Goal: Information Seeking & Learning: Learn about a topic

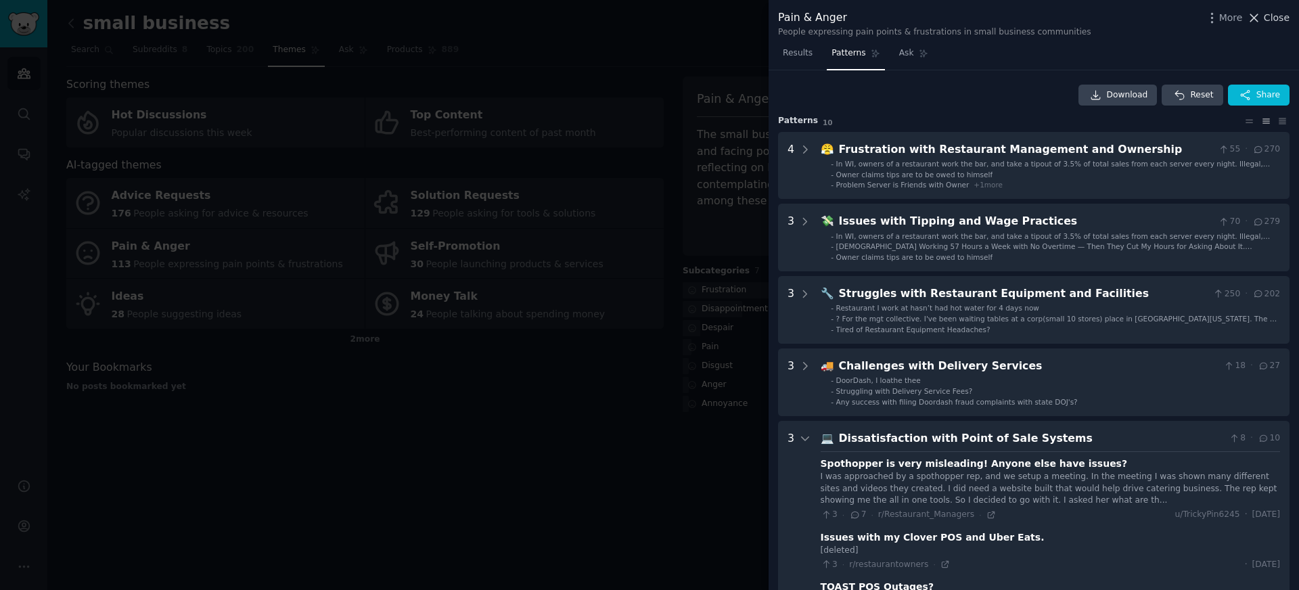
click at [1264, 23] on button "Close" at bounding box center [1268, 18] width 43 height 14
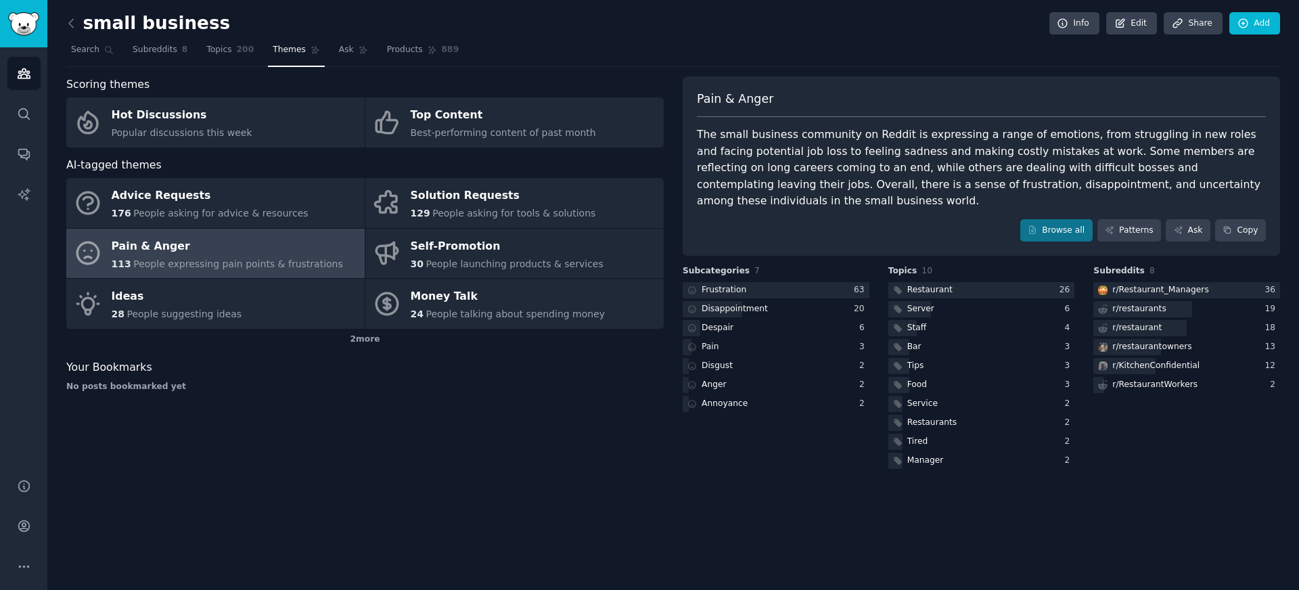
click at [494, 429] on div "Scoring themes Hot Discussions Popular discussions this week Top Content Best-p…" at bounding box center [365, 273] width 598 height 395
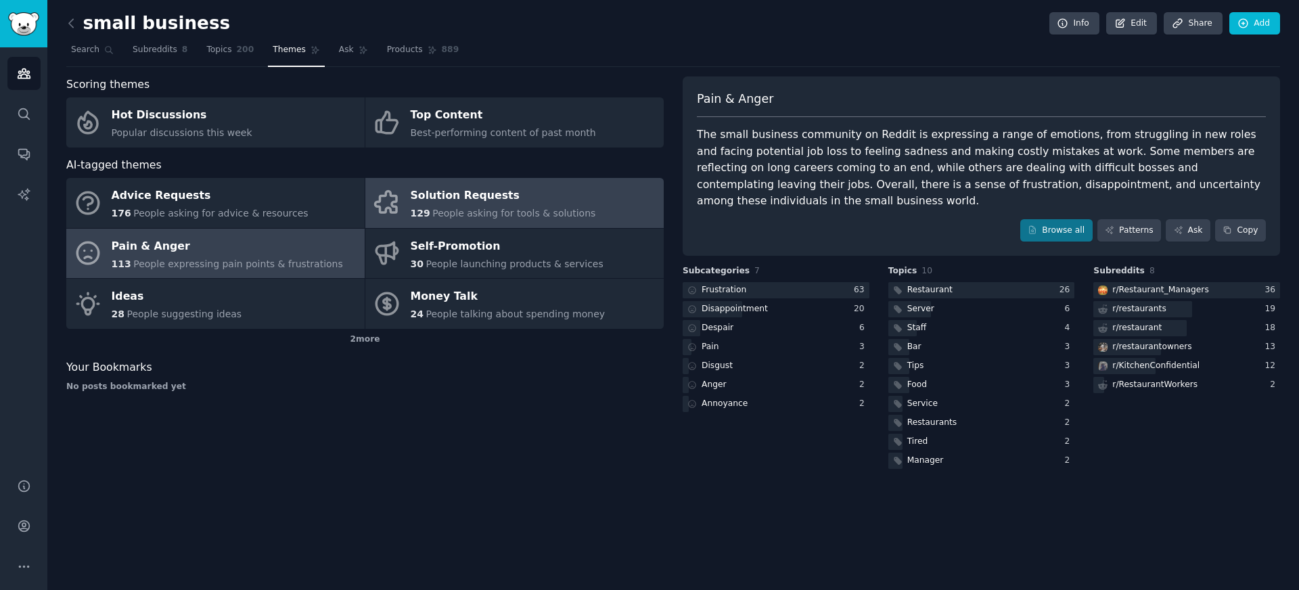
click at [463, 190] on div "Solution Requests" at bounding box center [503, 196] width 185 height 22
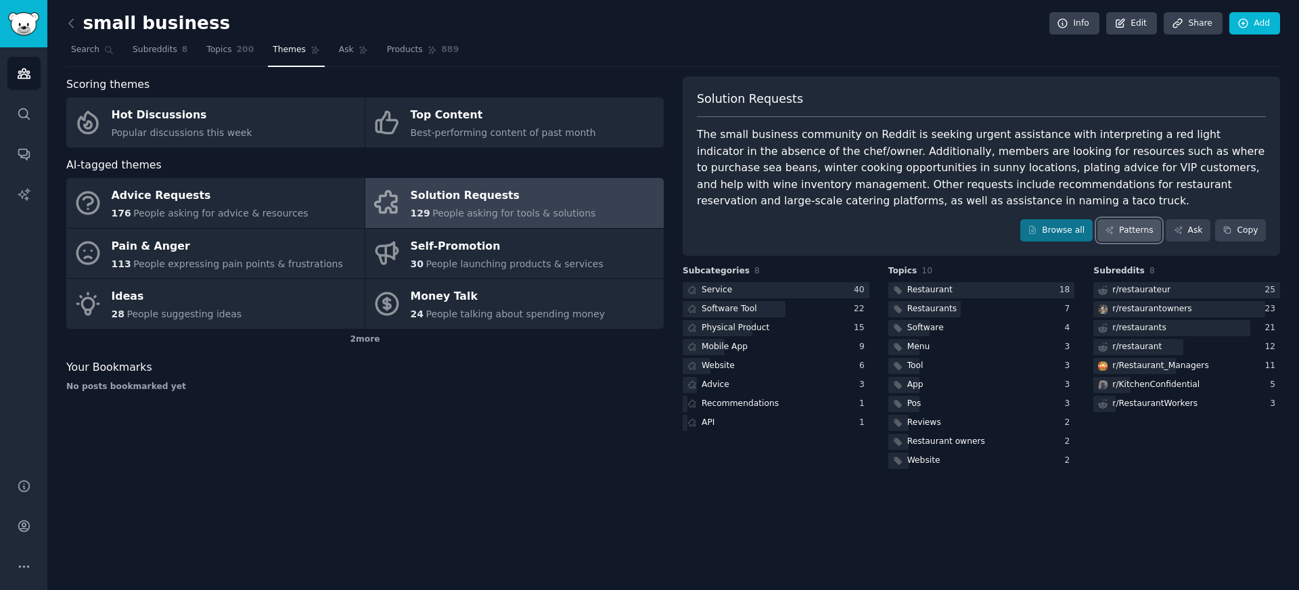
click at [1126, 225] on link "Patterns" at bounding box center [1130, 230] width 64 height 23
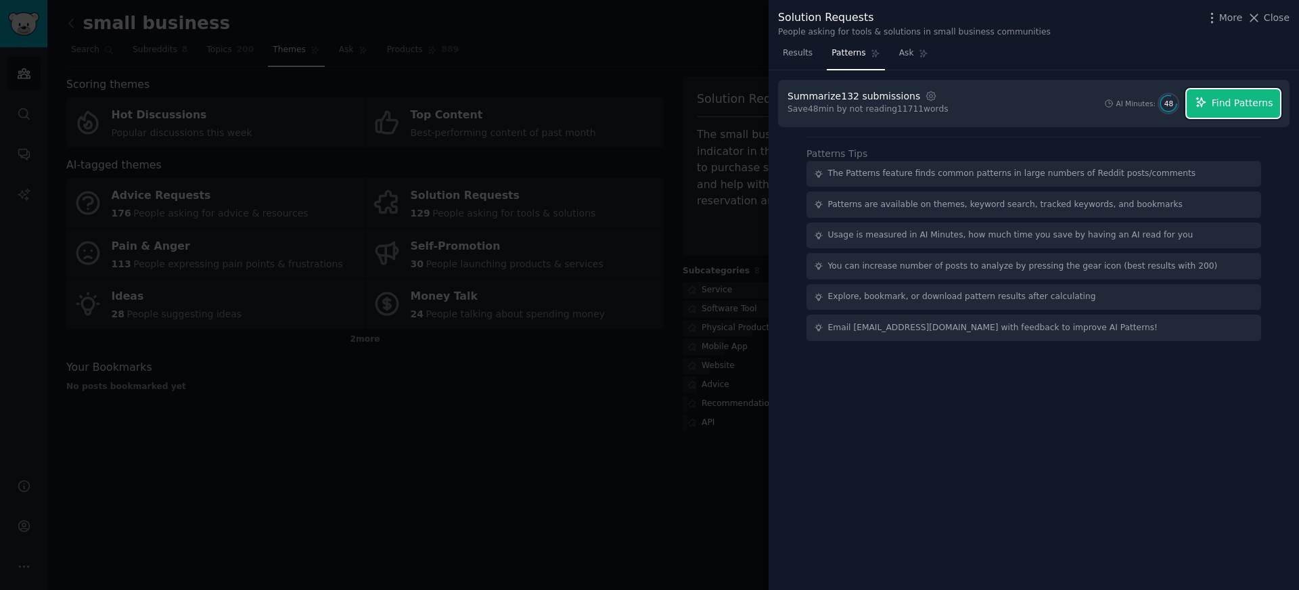
click at [1264, 104] on span "Find Patterns" at bounding box center [1243, 103] width 62 height 14
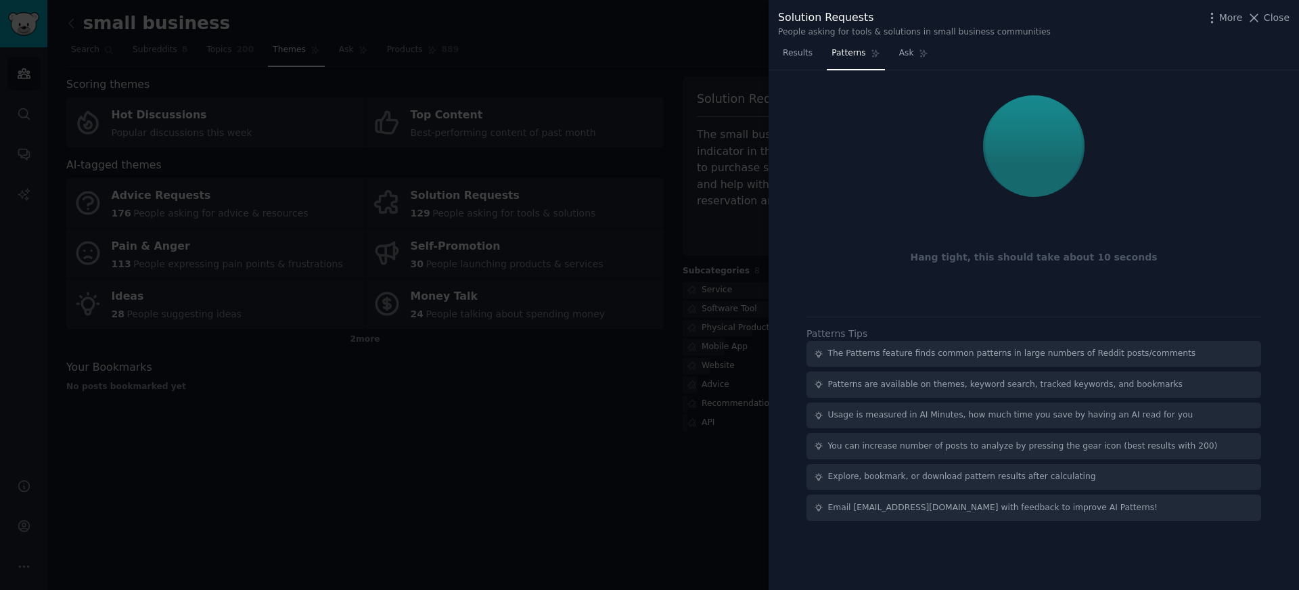
click at [1268, 7] on div "Solution Requests People asking for tools & solutions in small business communi…" at bounding box center [1034, 21] width 531 height 43
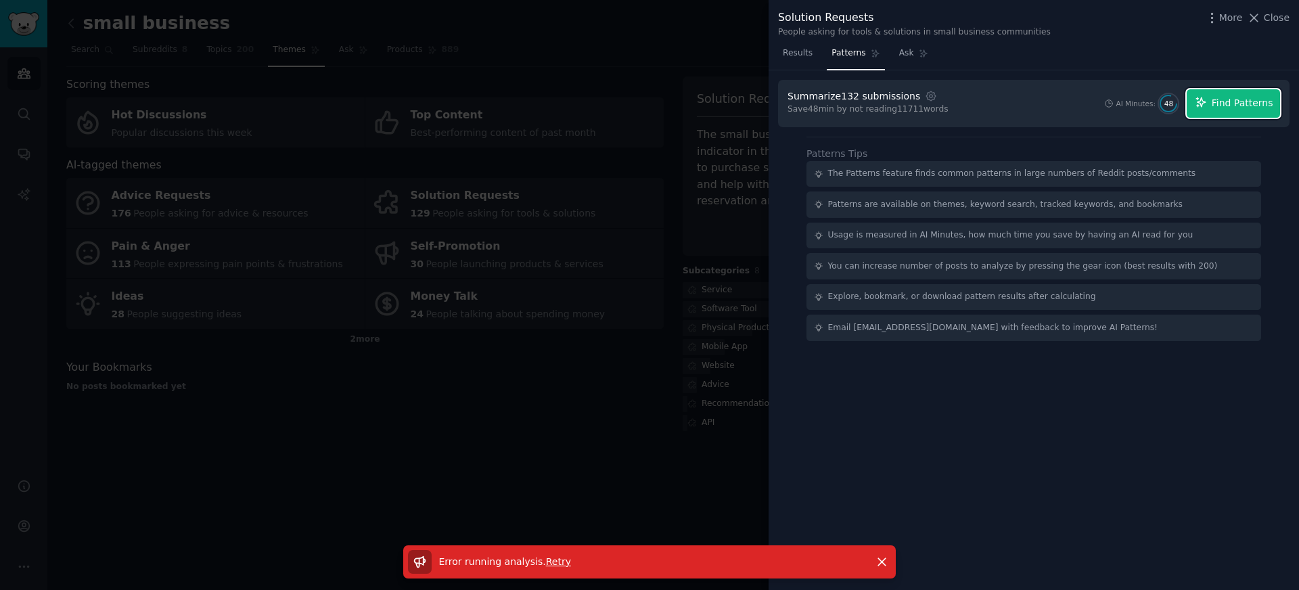
click at [1243, 102] on span "Find Patterns" at bounding box center [1243, 103] width 62 height 14
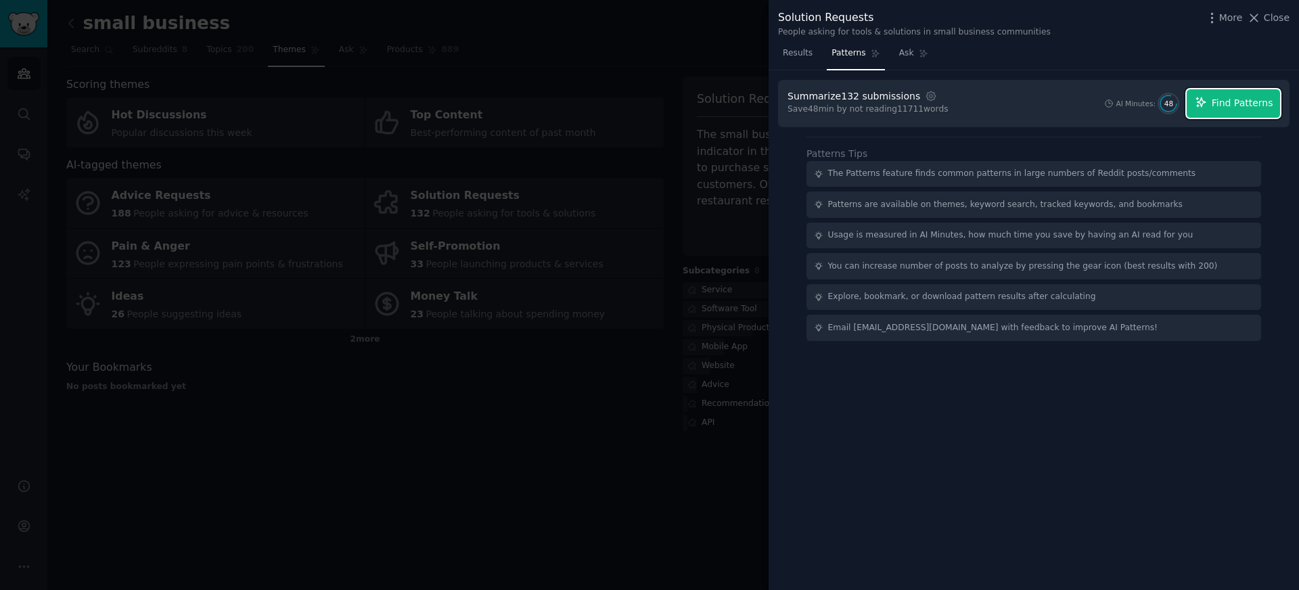
click at [1213, 106] on button "Find Patterns" at bounding box center [1233, 103] width 93 height 28
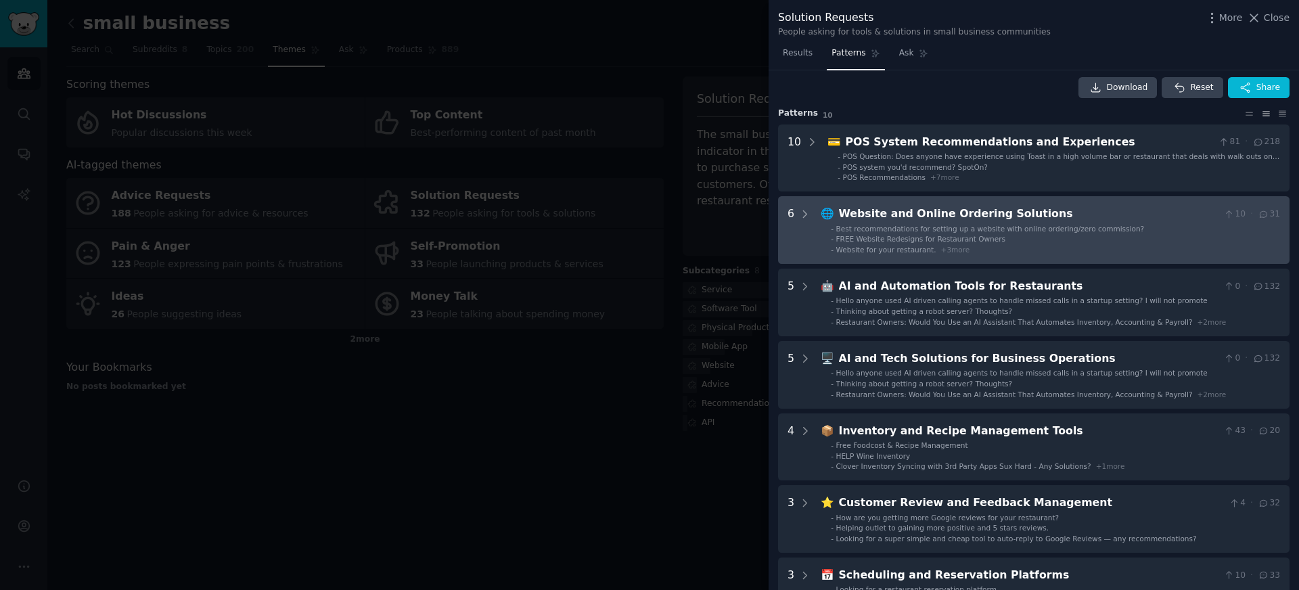
scroll to position [11, 0]
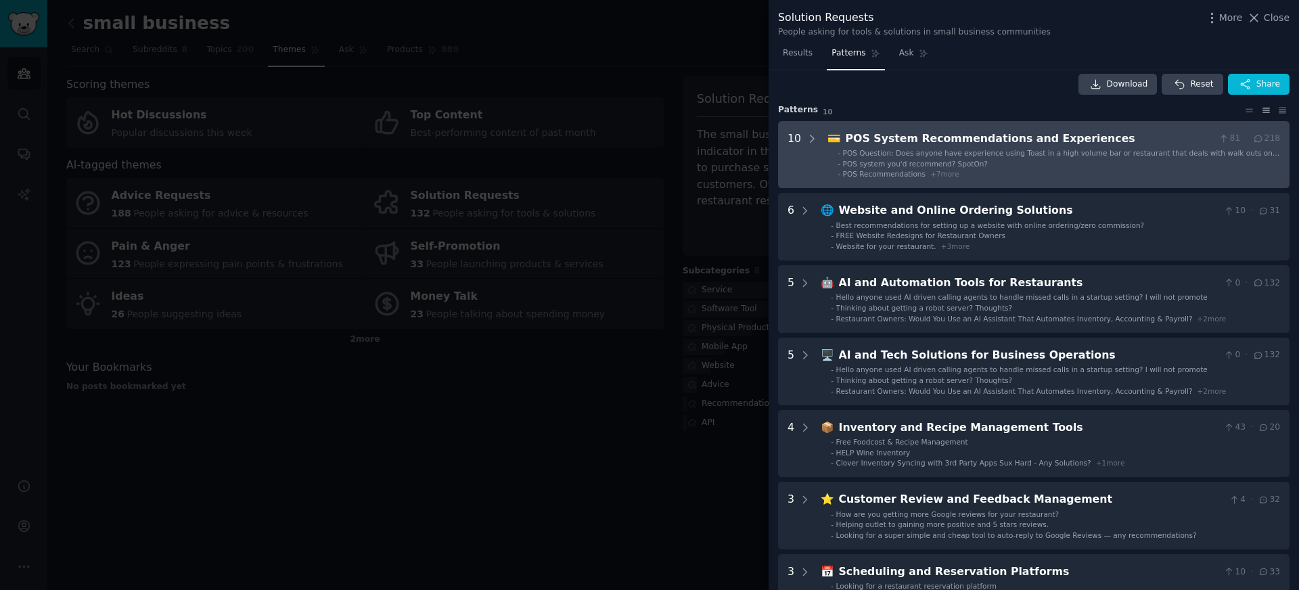
click at [1065, 166] on li "- POS system you'd recommend? SpotOn?" at bounding box center [1059, 163] width 443 height 9
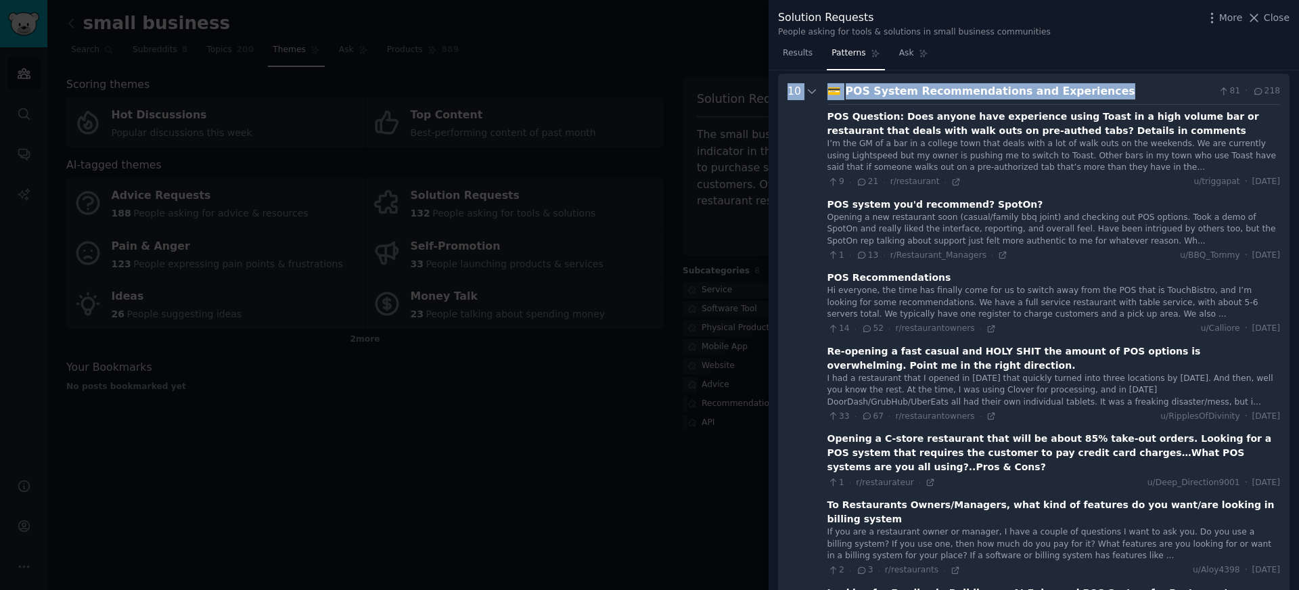
scroll to position [0, 0]
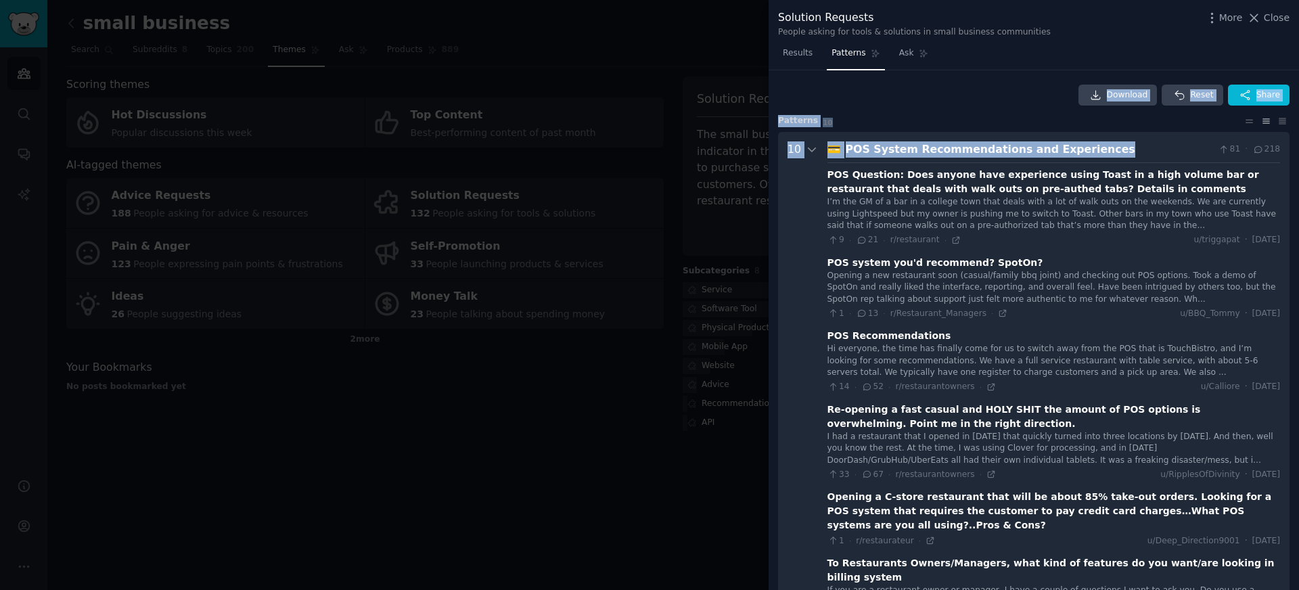
drag, startPoint x: 1115, startPoint y: 90, endPoint x: 1117, endPoint y: 55, distance: 35.3
click at [1117, 55] on div "Results Patterns Ask Download Reset Share Pattern s 10 10 💳 POS System Recommen…" at bounding box center [1034, 317] width 531 height 548
click at [1117, 55] on div "Results Patterns Ask" at bounding box center [1034, 57] width 531 height 28
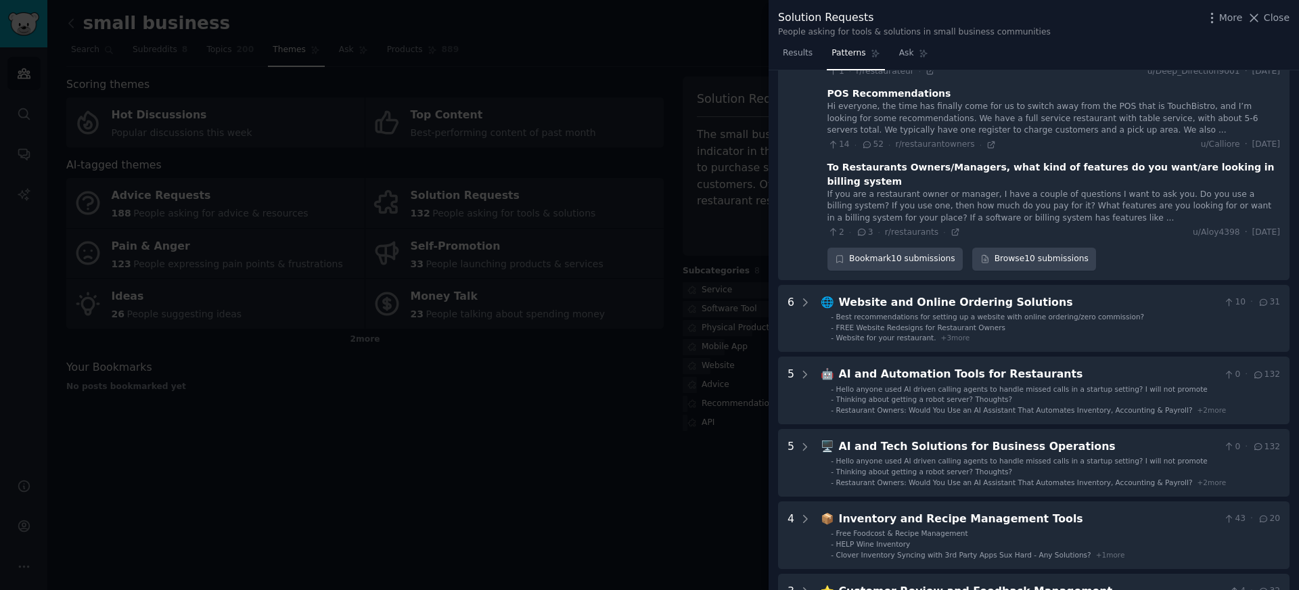
scroll to position [690, 0]
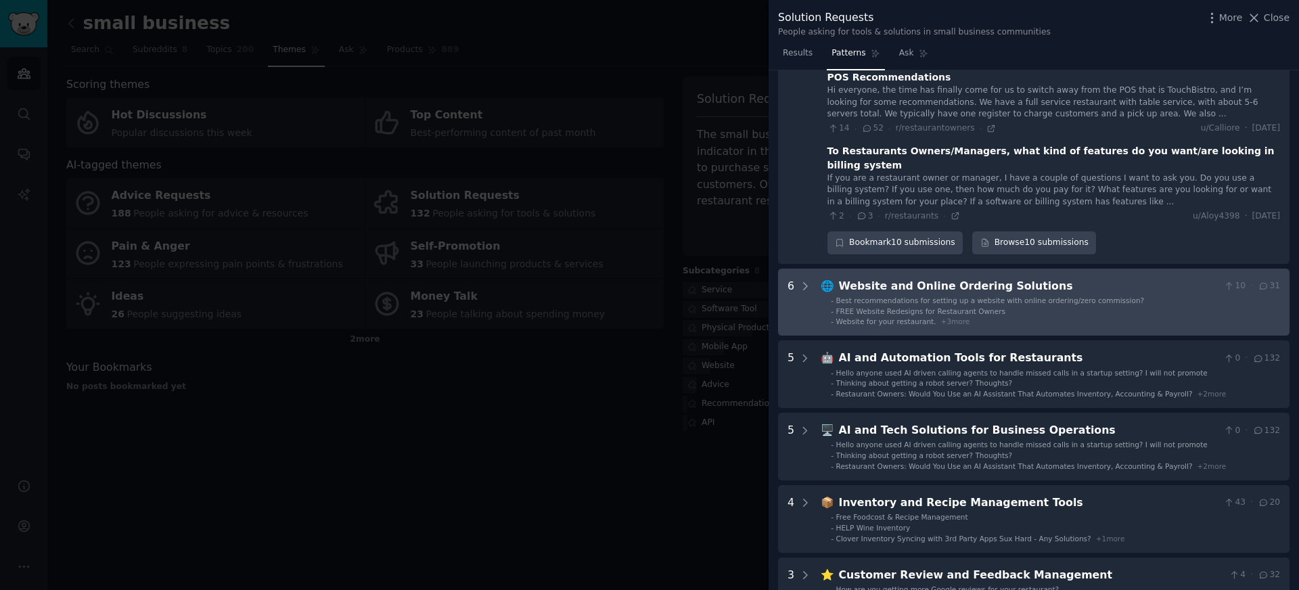
click at [962, 317] on span "+ 3 more" at bounding box center [955, 321] width 29 height 8
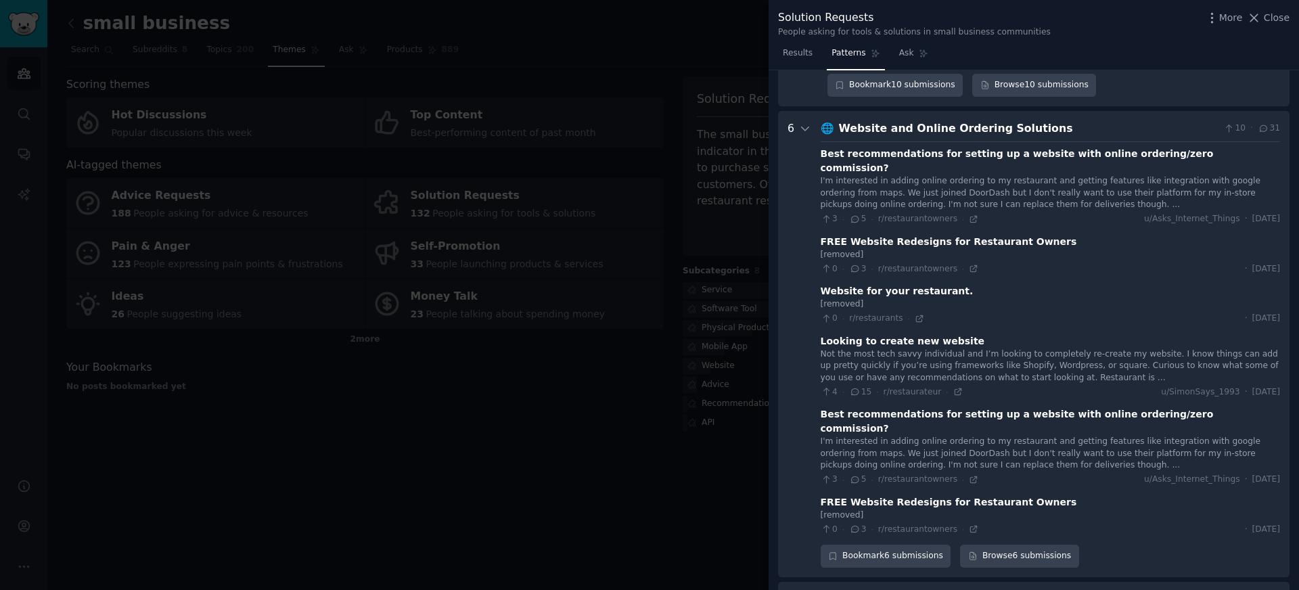
scroll to position [848, 0]
click at [971, 120] on div "Website and Online Ordering Solutions" at bounding box center [1029, 128] width 380 height 17
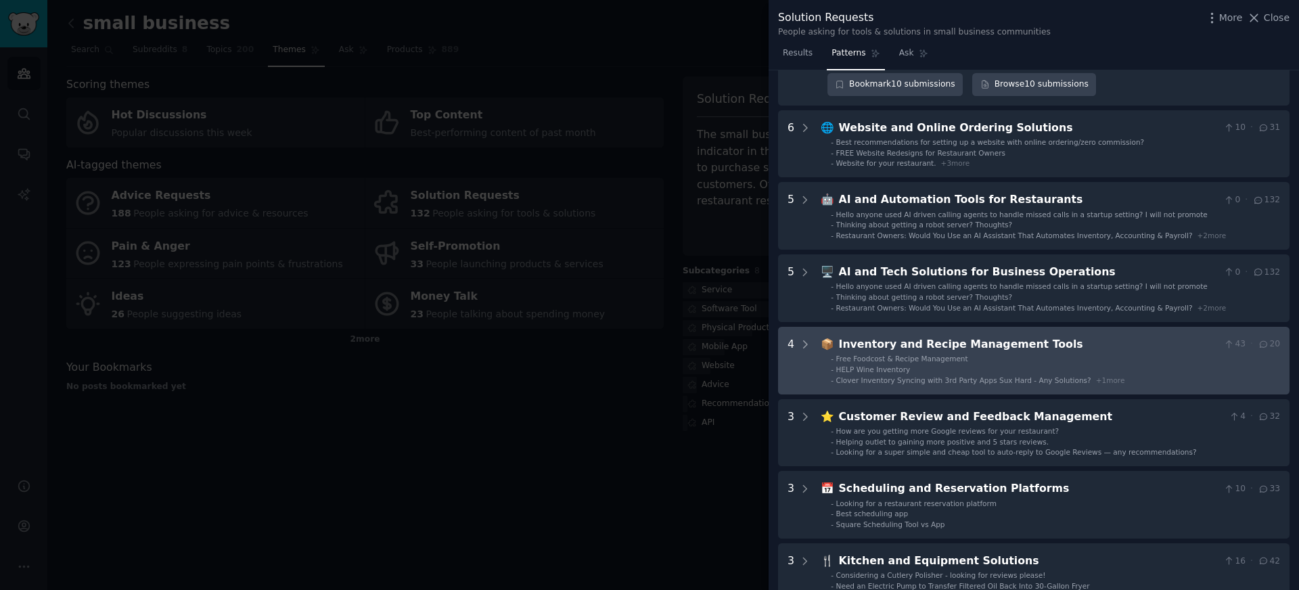
click at [993, 354] on li "- Free Foodcost & Recipe Management" at bounding box center [1055, 358] width 449 height 9
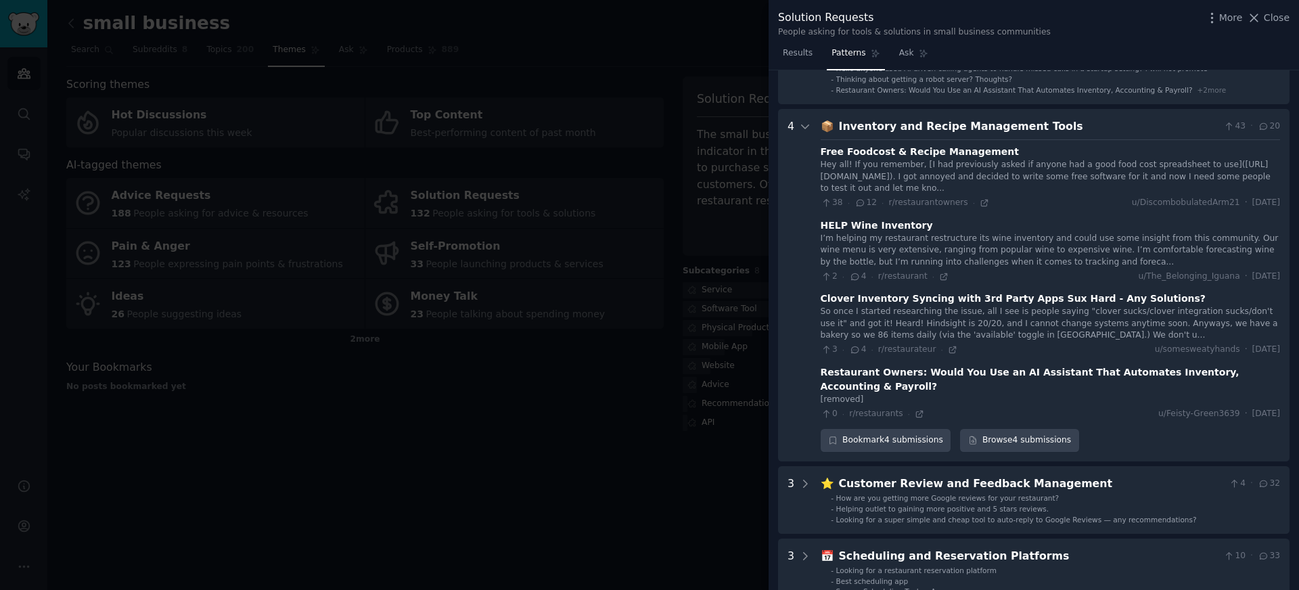
scroll to position [1065, 0]
click at [950, 347] on icon at bounding box center [952, 351] width 9 height 9
click at [981, 200] on icon at bounding box center [984, 203] width 6 height 6
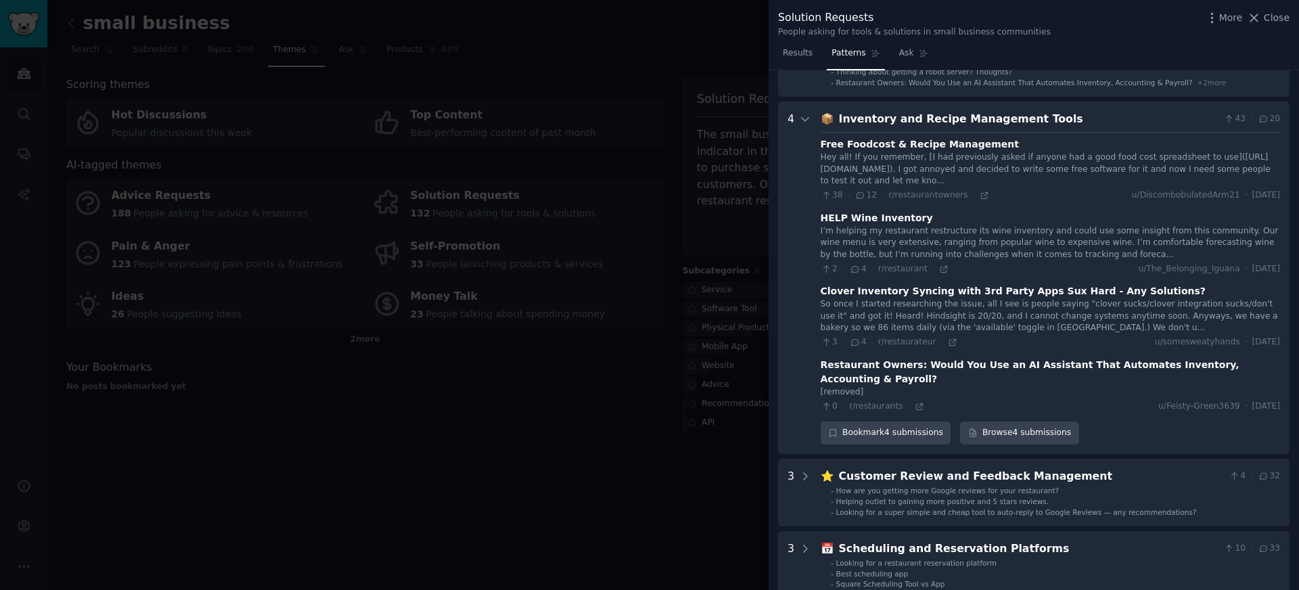
scroll to position [1074, 0]
click at [960, 386] on div "[removed]" at bounding box center [1051, 392] width 460 height 12
click at [920, 403] on icon at bounding box center [919, 406] width 6 height 6
click at [981, 192] on icon at bounding box center [984, 195] width 6 height 6
